Goal: Obtain resource: Download file/media

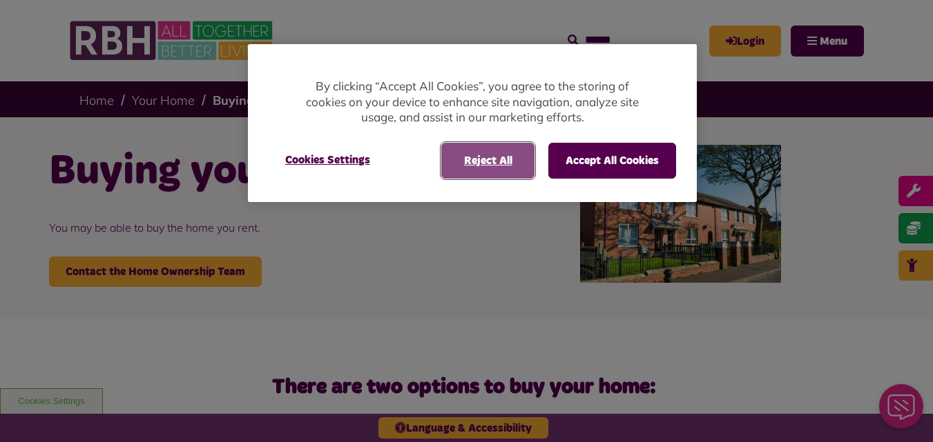
click at [473, 167] on button "Reject All" at bounding box center [487, 161] width 93 height 36
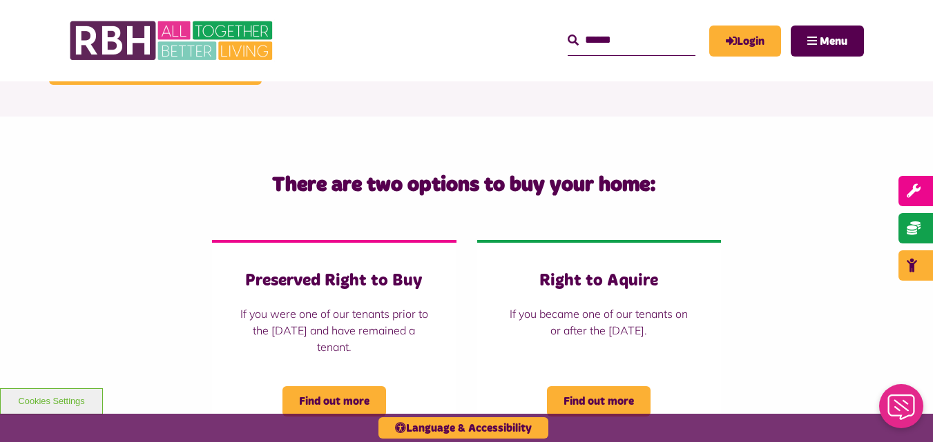
scroll to position [331, 0]
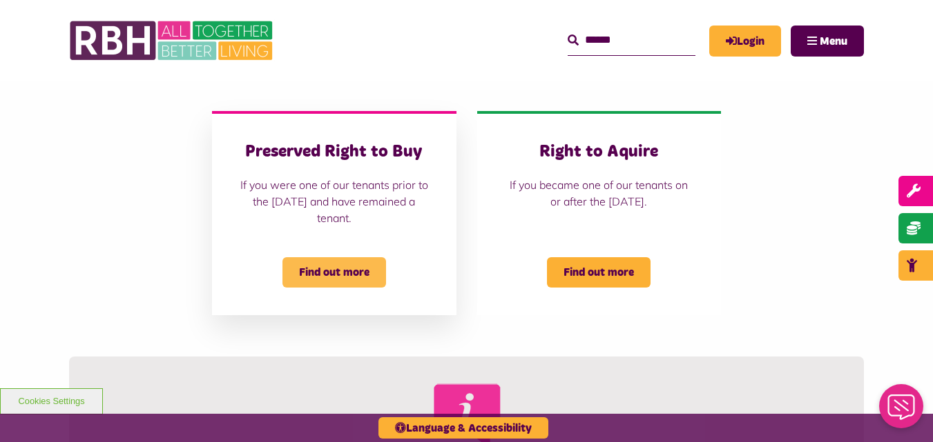
click at [344, 266] on span "Find out more" at bounding box center [334, 272] width 104 height 30
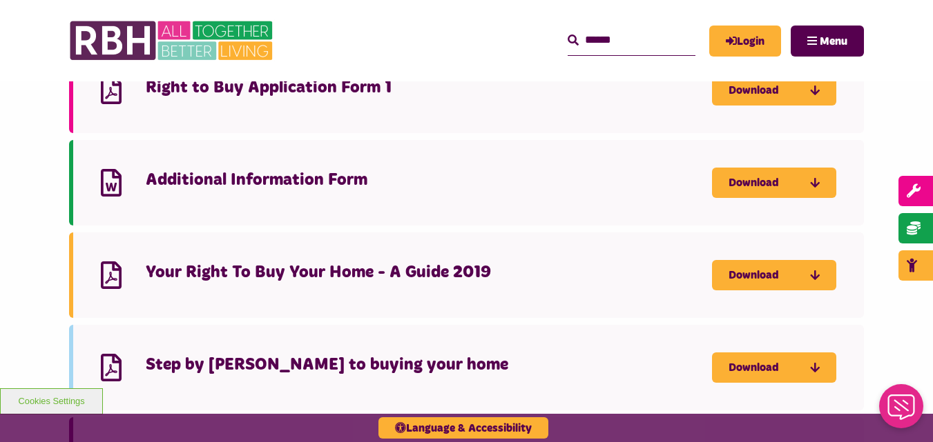
scroll to position [1381, 0]
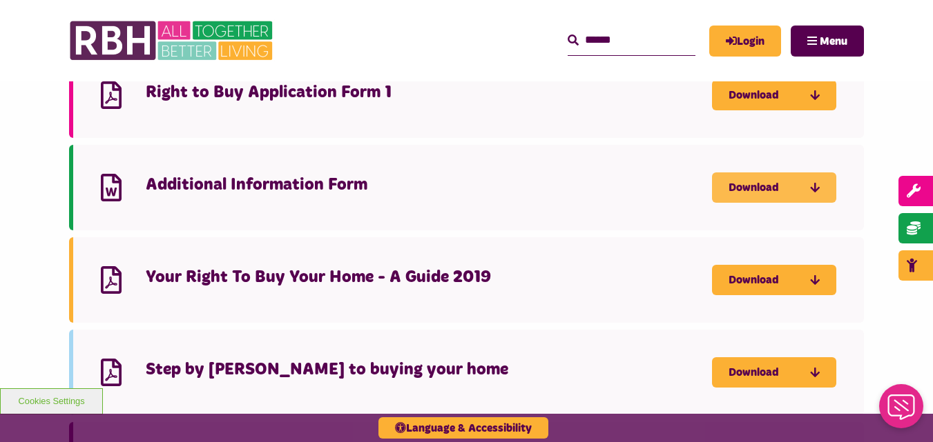
click at [761, 173] on link "Download" at bounding box center [774, 188] width 124 height 30
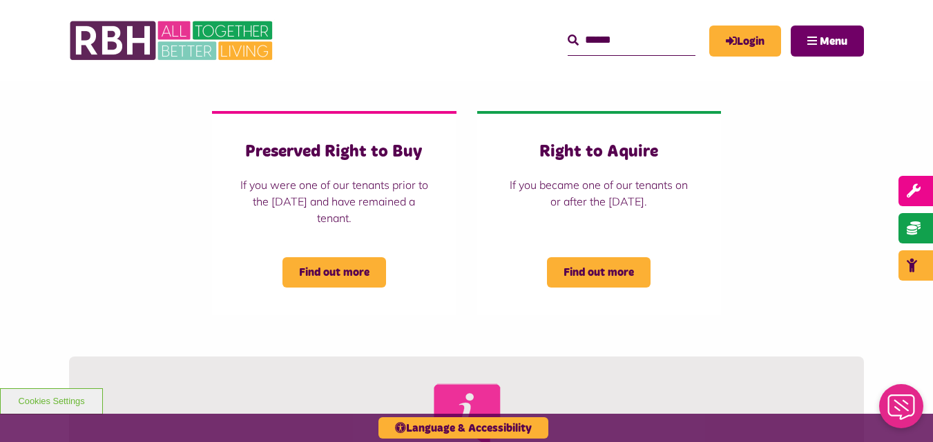
click at [820, 43] on span "Menu" at bounding box center [833, 41] width 28 height 11
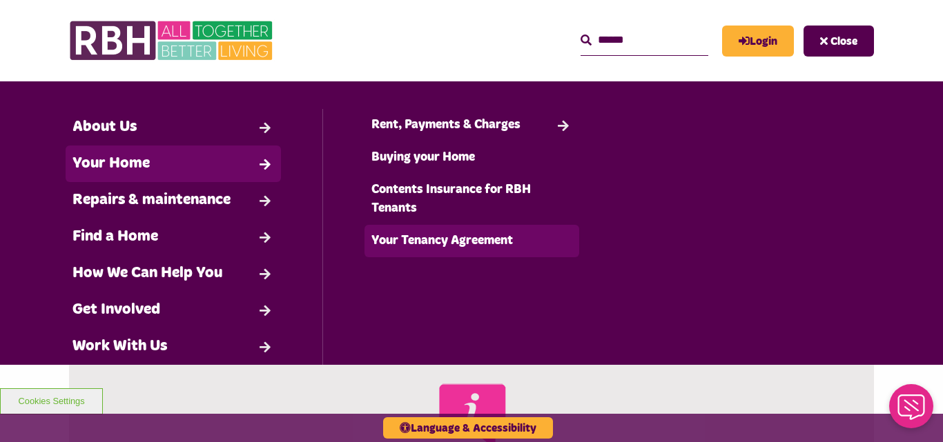
click at [393, 240] on link "Your Tenancy Agreement" at bounding box center [471, 241] width 215 height 32
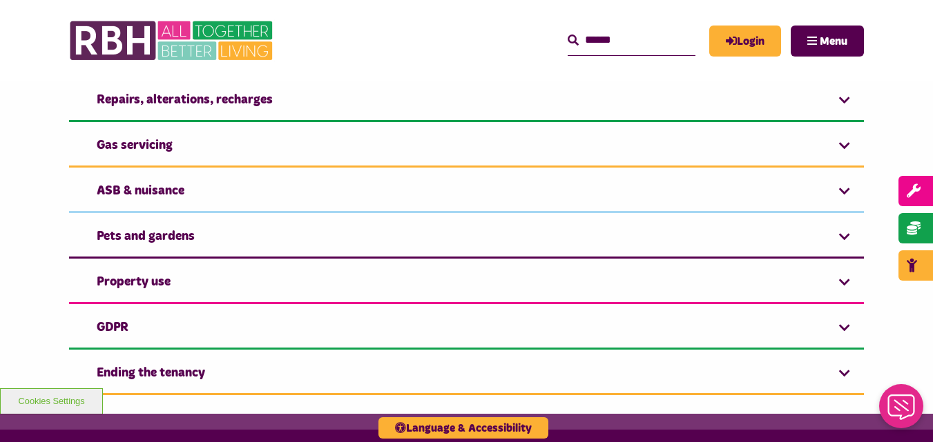
scroll to position [506, 0]
